Goal: Information Seeking & Learning: Find specific fact

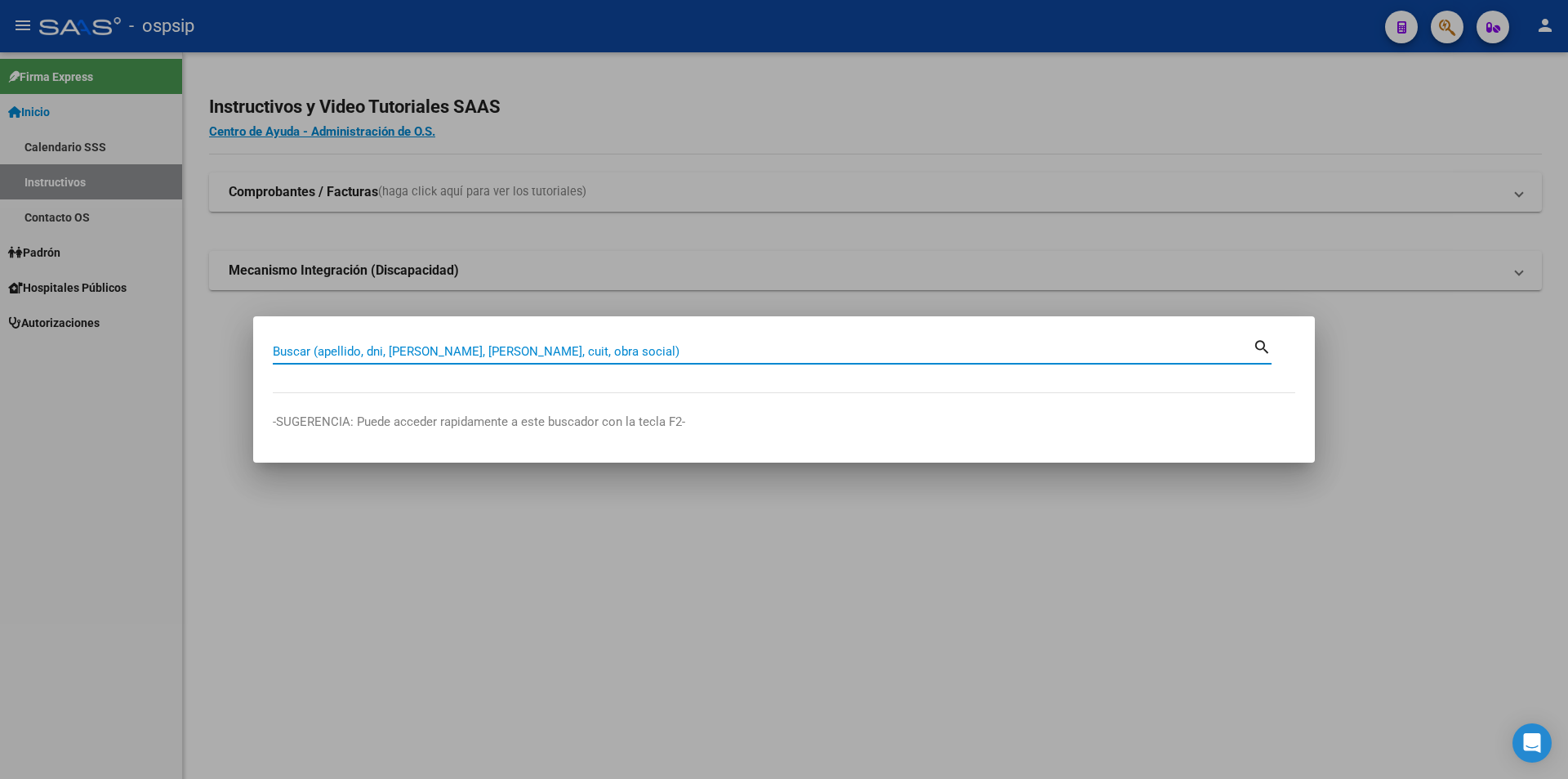
click at [504, 344] on input "Buscar (apellido, dni, [PERSON_NAME], [PERSON_NAME], cuit, obra social)" at bounding box center [762, 352] width 980 height 15
click at [503, 354] on input "Buscar (apellido, dni, [PERSON_NAME], [PERSON_NAME], cuit, obra social)" at bounding box center [762, 352] width 980 height 15
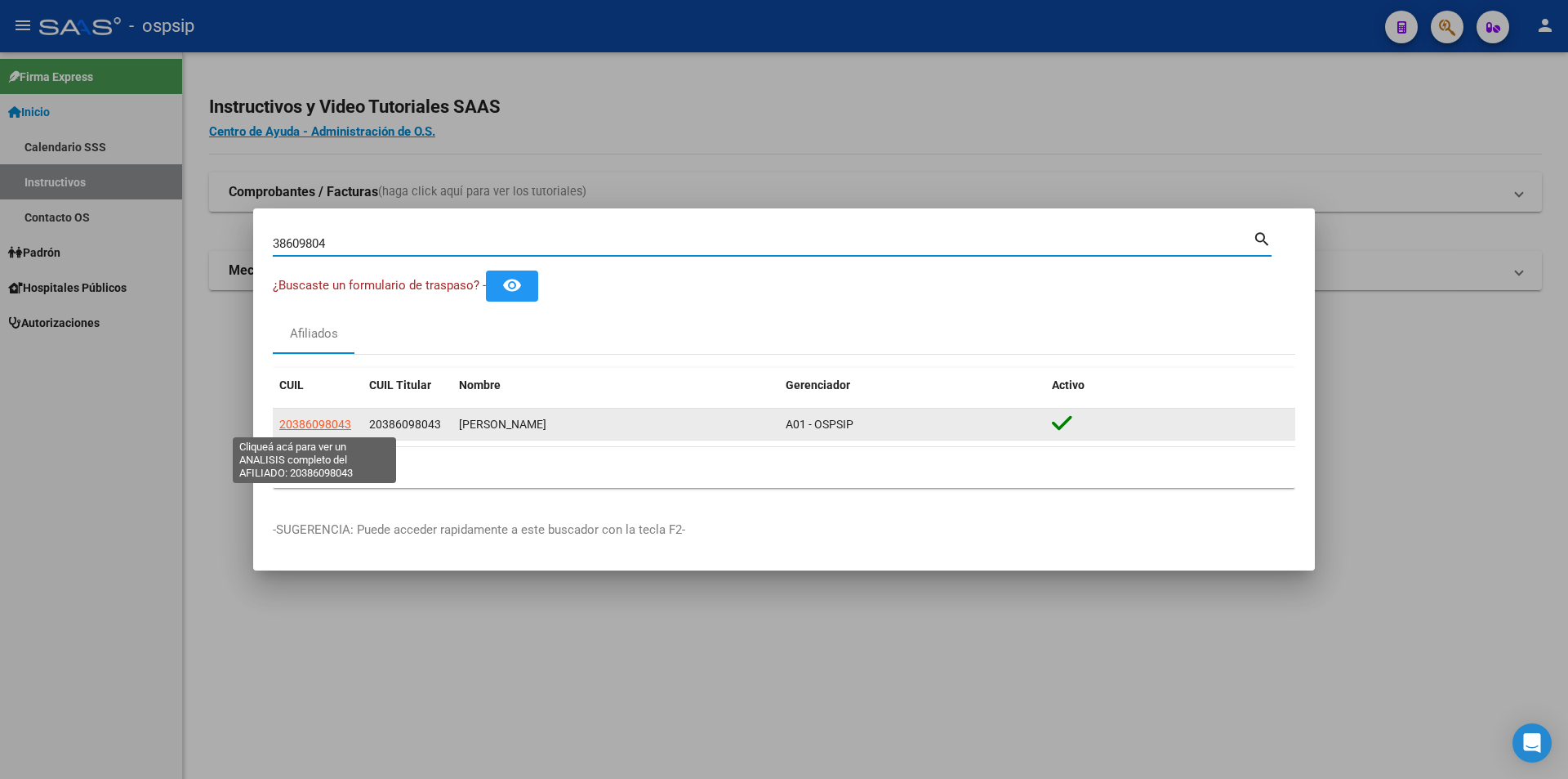
click at [322, 425] on span "20386098043" at bounding box center [315, 424] width 72 height 13
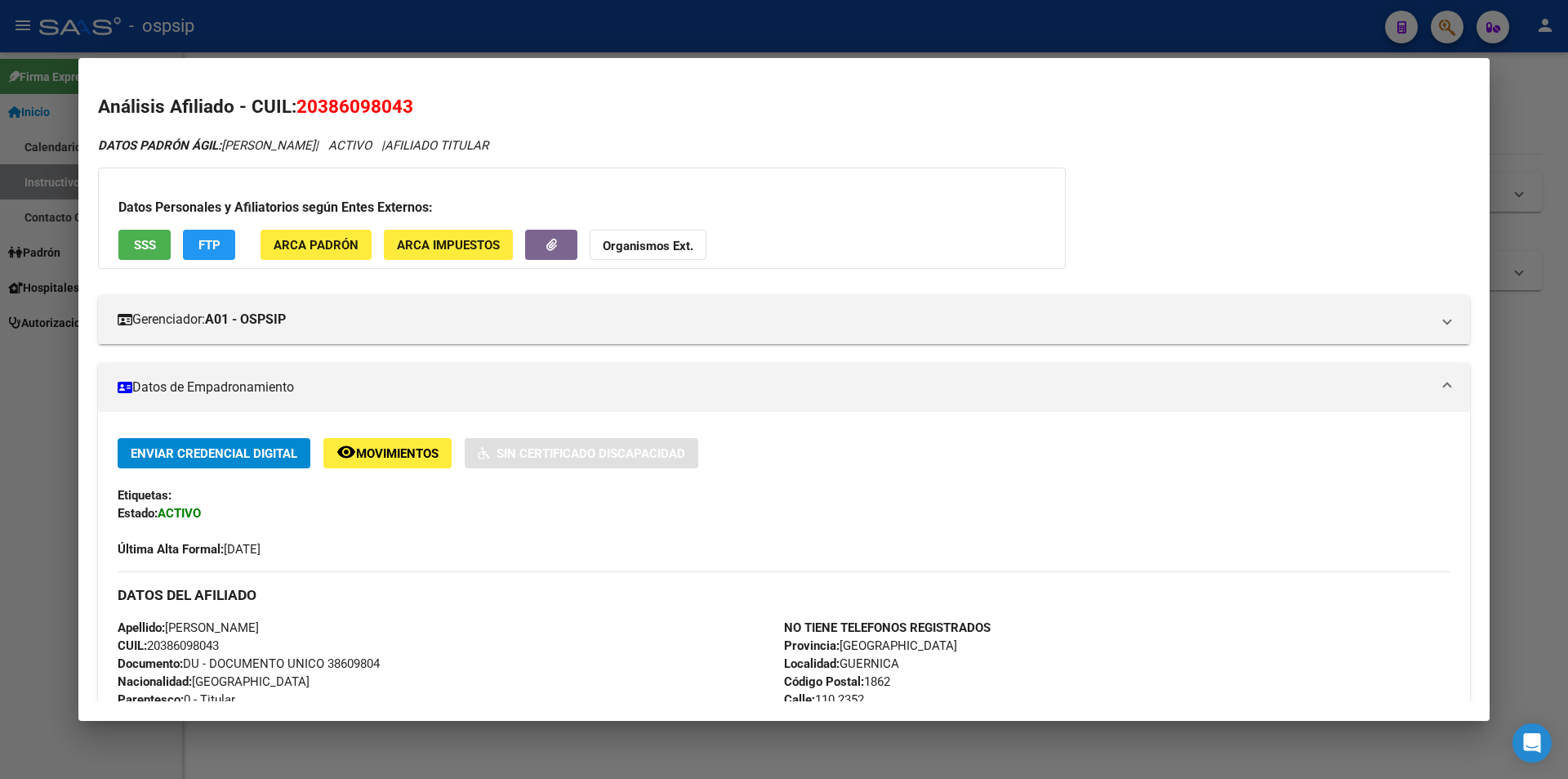
click at [341, 660] on span "Documento: DU - DOCUMENTO UNICO 38609804" at bounding box center [249, 663] width 262 height 15
click at [341, 659] on span "Documento: DU - DOCUMENTO UNICO 38609804" at bounding box center [249, 663] width 262 height 15
click at [341, 661] on span "Documento: DU - DOCUMENTO UNICO 38609804" at bounding box center [249, 663] width 262 height 15
copy span "38609804"
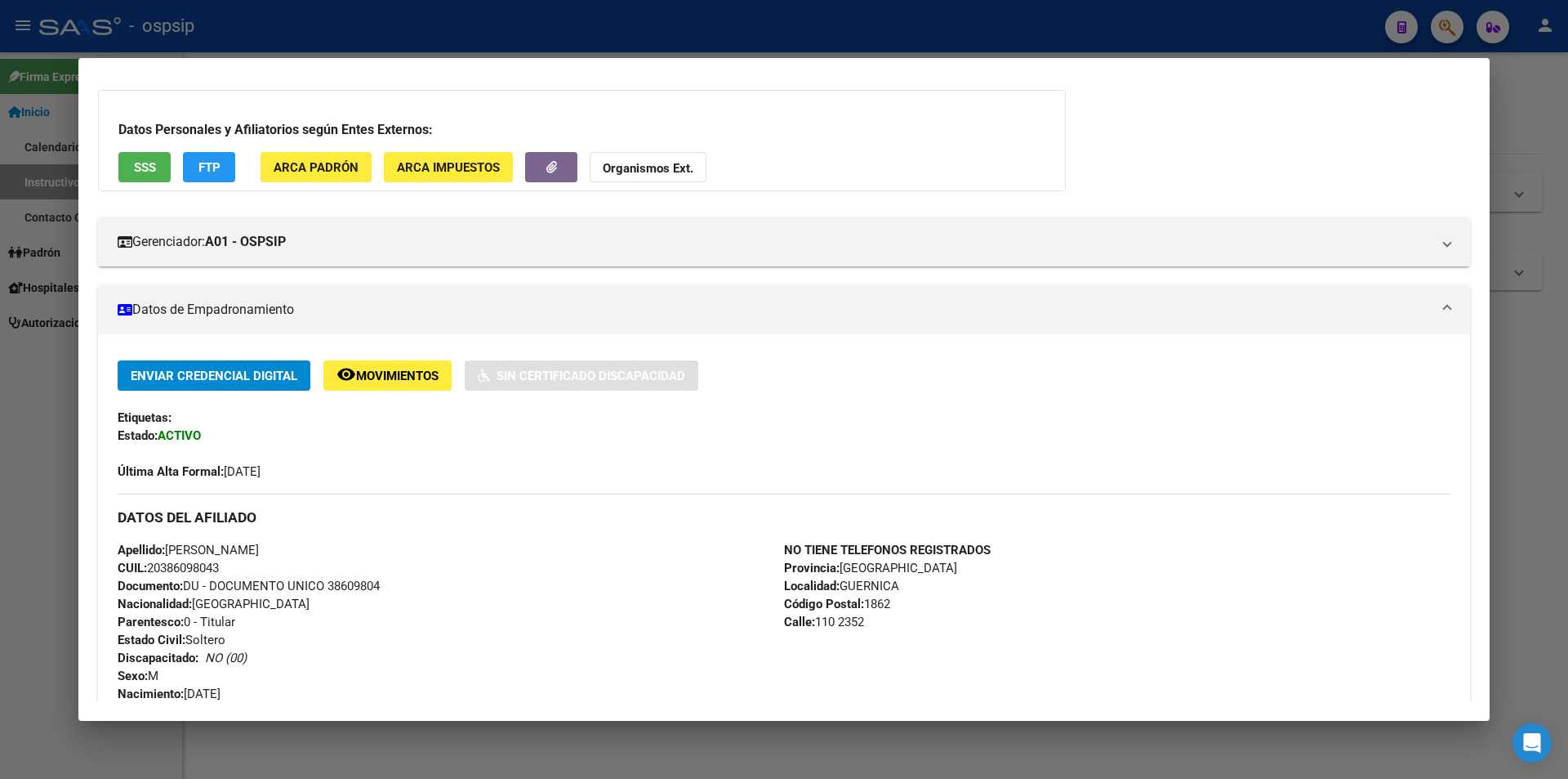
scroll to position [163, 0]
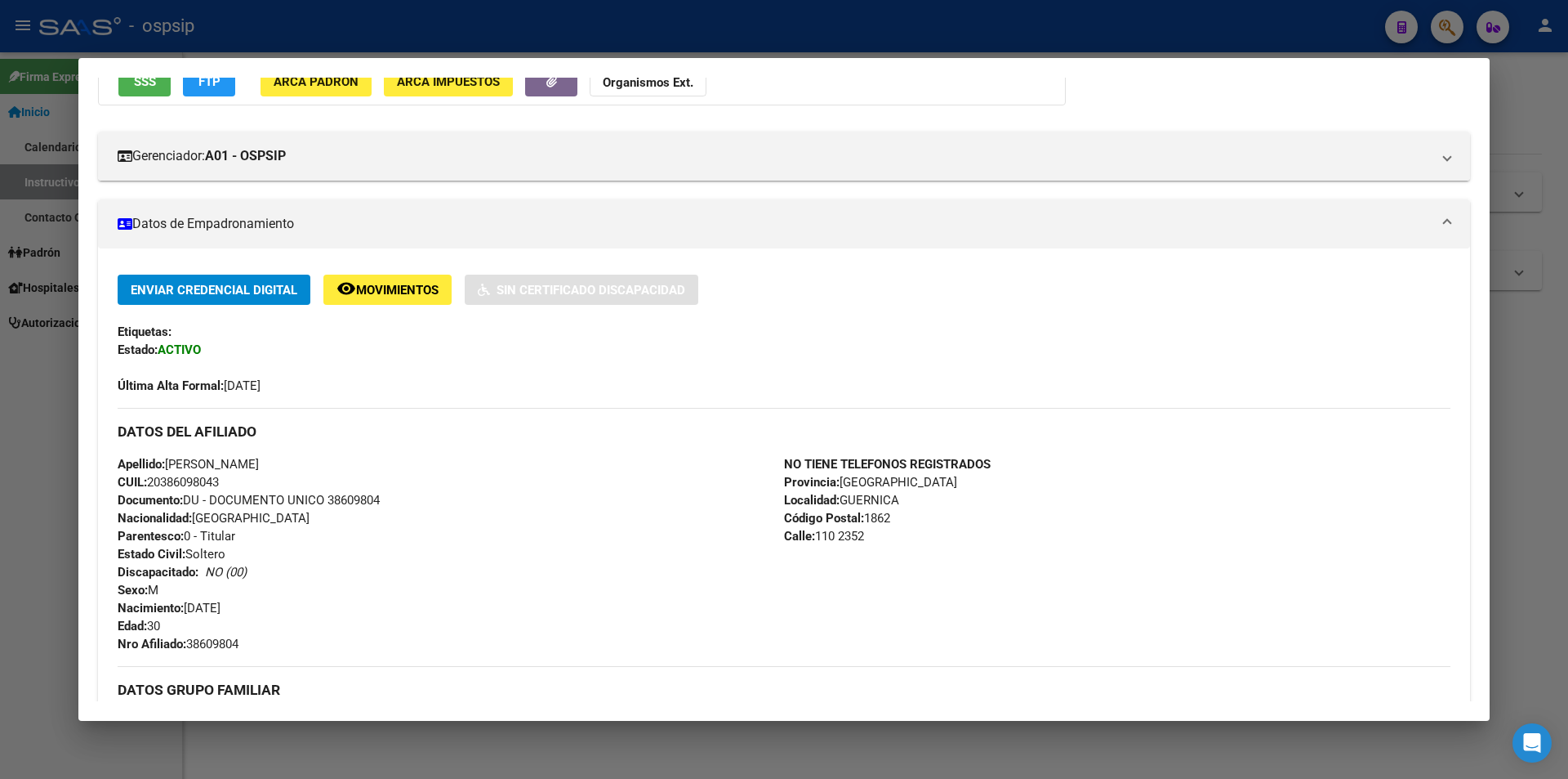
copy span "38609804"
click at [217, 487] on span "CUIL: 20386098043" at bounding box center [168, 482] width 101 height 15
copy span "20386098043"
click at [238, 496] on span "Documento: DU - DOCUMENTO UNICO 38609804" at bounding box center [249, 500] width 262 height 15
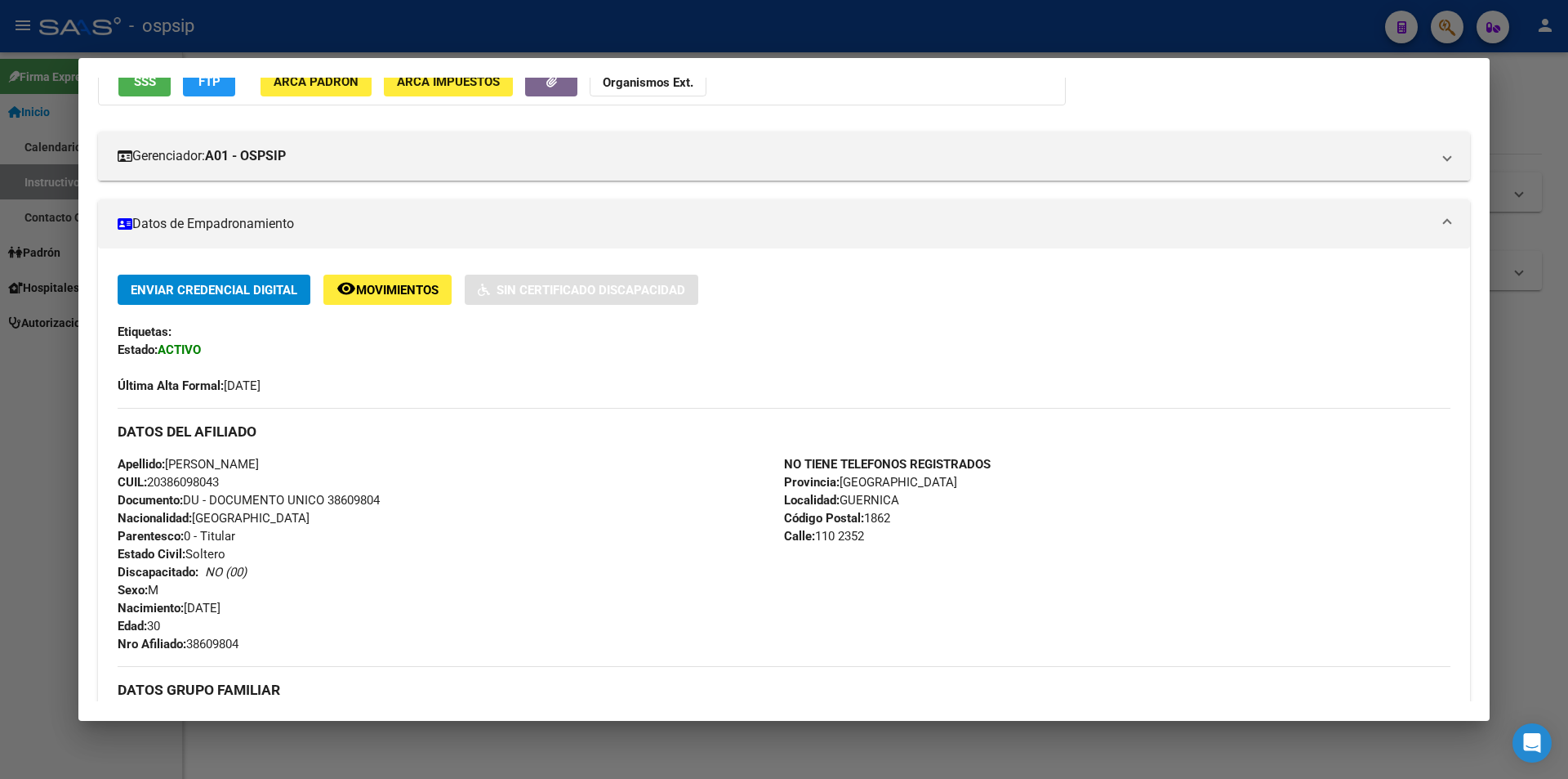
click at [0, 455] on div at bounding box center [784, 389] width 1568 height 779
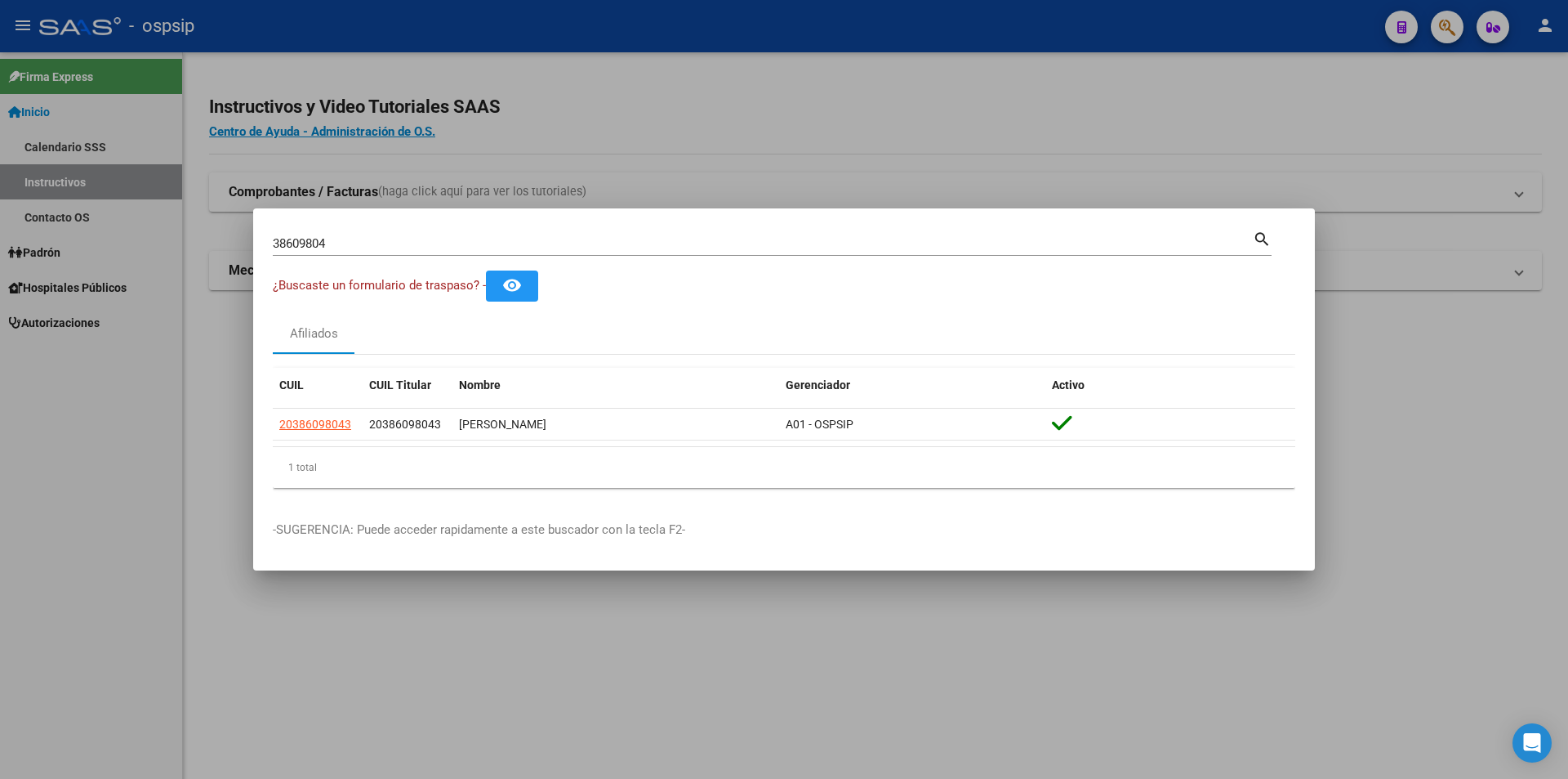
click at [353, 246] on input "38609804" at bounding box center [762, 243] width 980 height 15
type input "22589417"
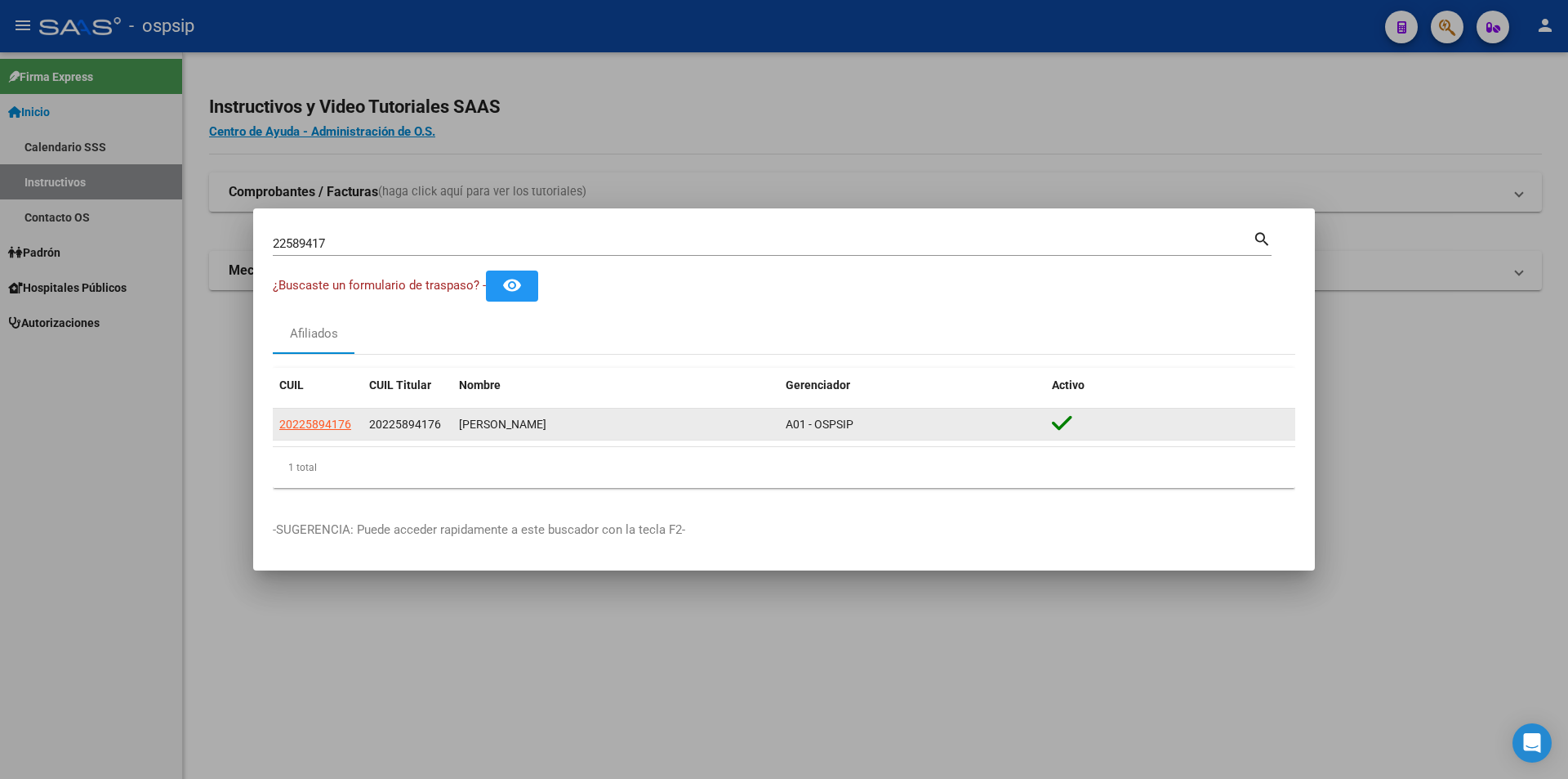
drag, startPoint x: 298, startPoint y: 415, endPoint x: 296, endPoint y: 430, distance: 15.1
click at [298, 422] on app-link-go-to "20225894176" at bounding box center [315, 425] width 72 height 19
click at [296, 430] on span "20225894176" at bounding box center [315, 424] width 72 height 13
copy span "202"
type textarea "20225894176"
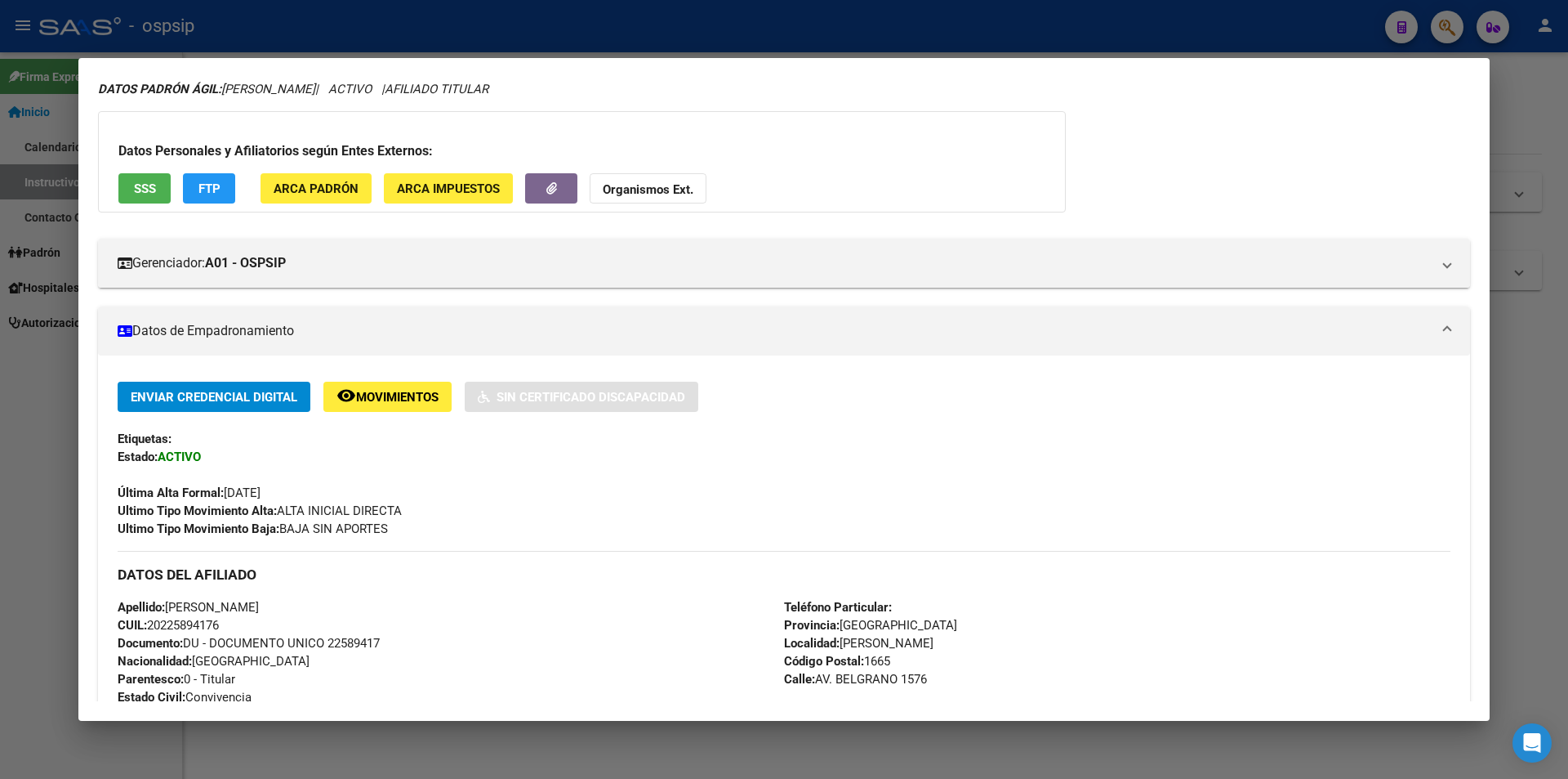
scroll to position [245, 0]
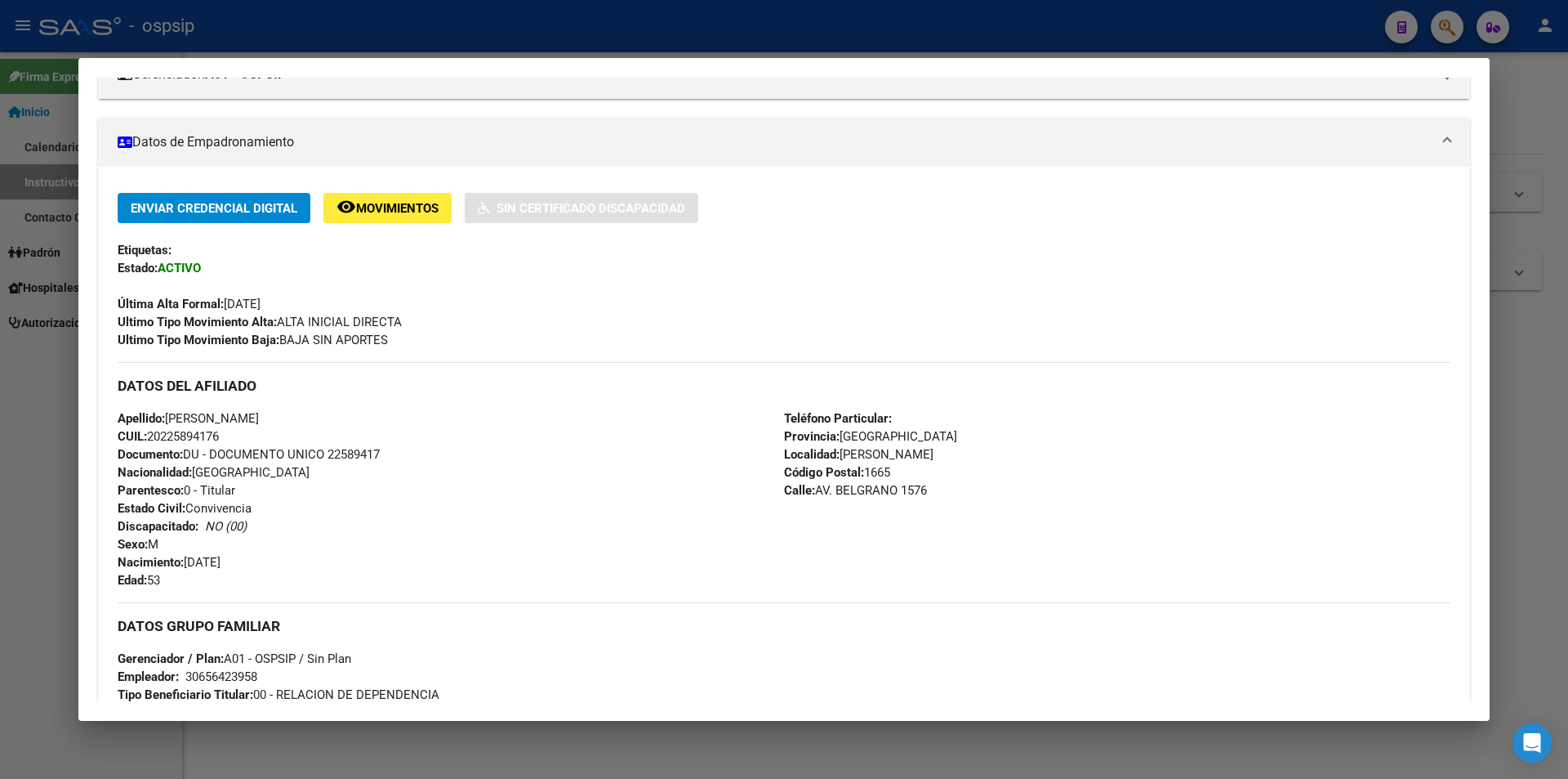
click at [361, 446] on span "Documento: DU - DOCUMENTO UNICO 22589417" at bounding box center [249, 454] width 262 height 15
copy span "22589417"
drag, startPoint x: 830, startPoint y: 542, endPoint x: 715, endPoint y: 528, distance: 115.8
click at [720, 528] on div "Apellido: [PERSON_NAME]: 20225894176 Documento: DU - DOCUMENTO UNICO 22589417 N…" at bounding box center [451, 498] width 667 height 179
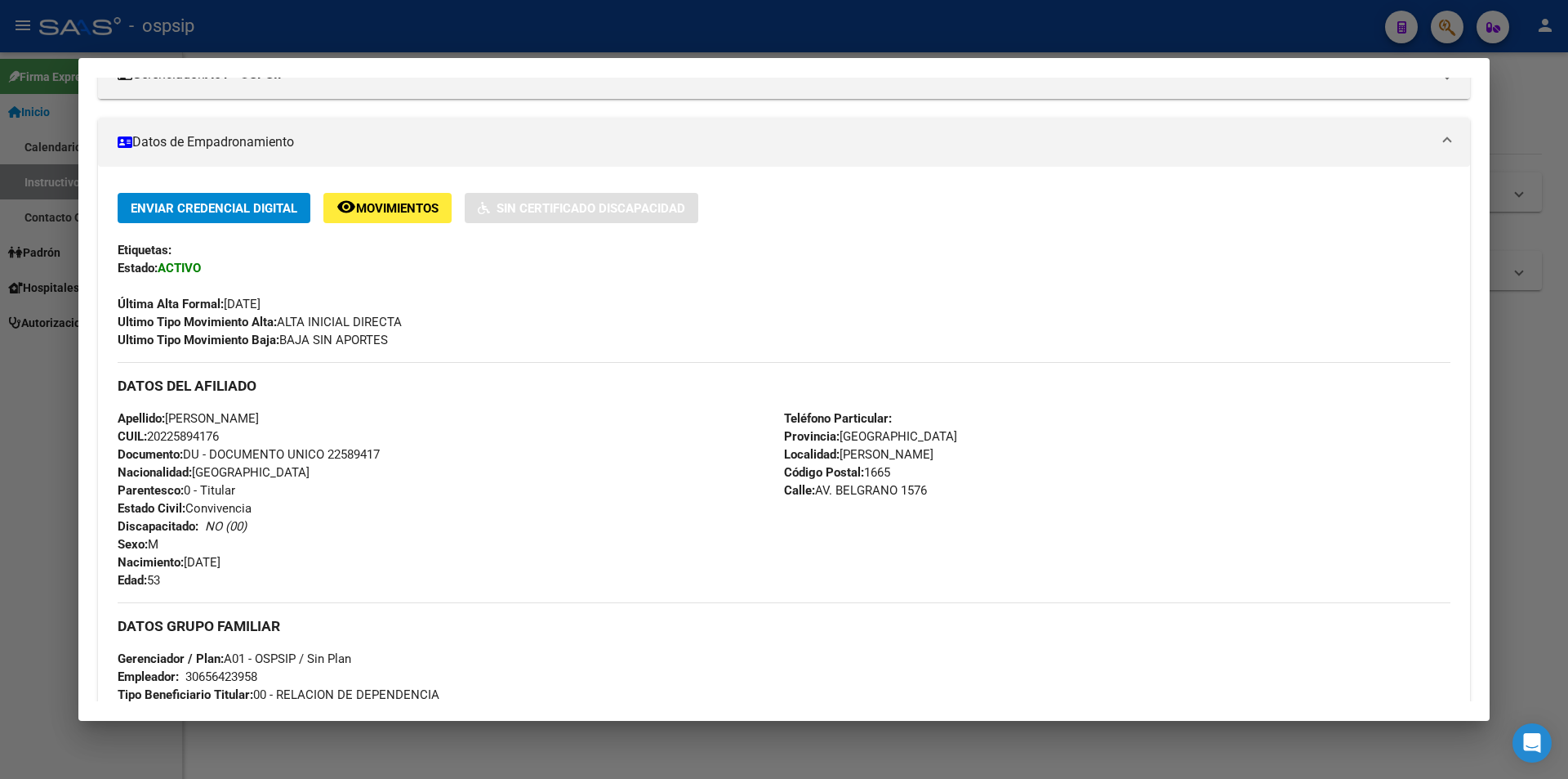
click at [92, 375] on mat-dialog-content "Análisis Afiliado - CUIL: 20225894176 DATOS PADRÓN ÁGIL: [PERSON_NAME] | ACTIVO…" at bounding box center [783, 388] width 1410 height 622
